Goal: Information Seeking & Learning: Learn about a topic

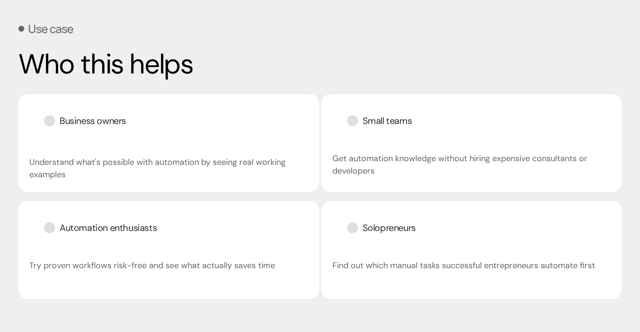
scroll to position [1341, 0]
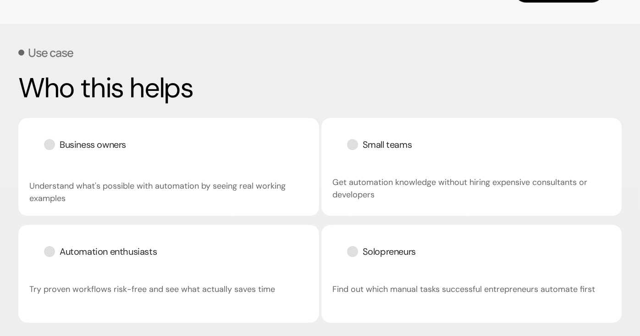
scroll to position [1317, 0]
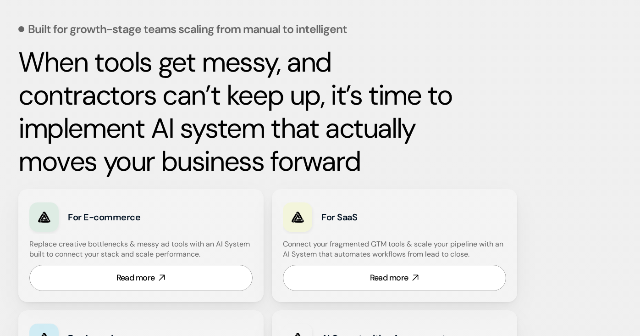
scroll to position [405, 0]
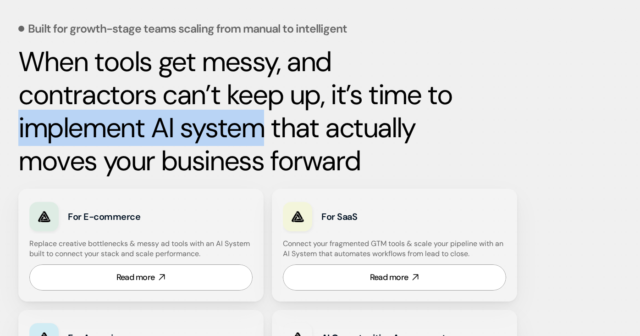
drag, startPoint x: 15, startPoint y: 125, endPoint x: 264, endPoint y: 127, distance: 249.5
click at [264, 127] on div "Built for growth-stage teams scaling from manual to intelligent When tools get …" at bounding box center [320, 179] width 640 height 534
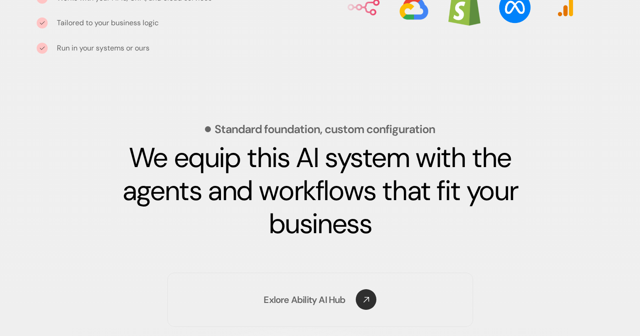
scroll to position [1246, 0]
click at [264, 127] on p "Standard foundation, custom configuration" at bounding box center [325, 128] width 221 height 11
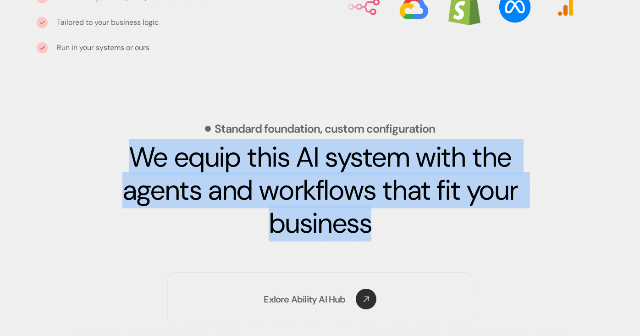
drag, startPoint x: 123, startPoint y: 155, endPoint x: 453, endPoint y: 217, distance: 335.5
click at [453, 217] on h3 "We equip this AI system with the agents and workflows that fit your business" at bounding box center [320, 190] width 435 height 99
copy strong "We equip this AI system with the agents and workflows that fit your business"
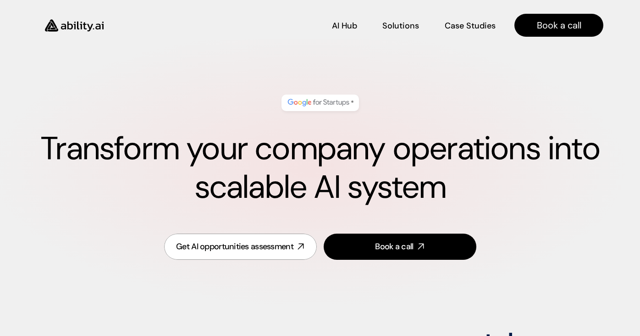
scroll to position [0, 0]
